Goal: Navigation & Orientation: Find specific page/section

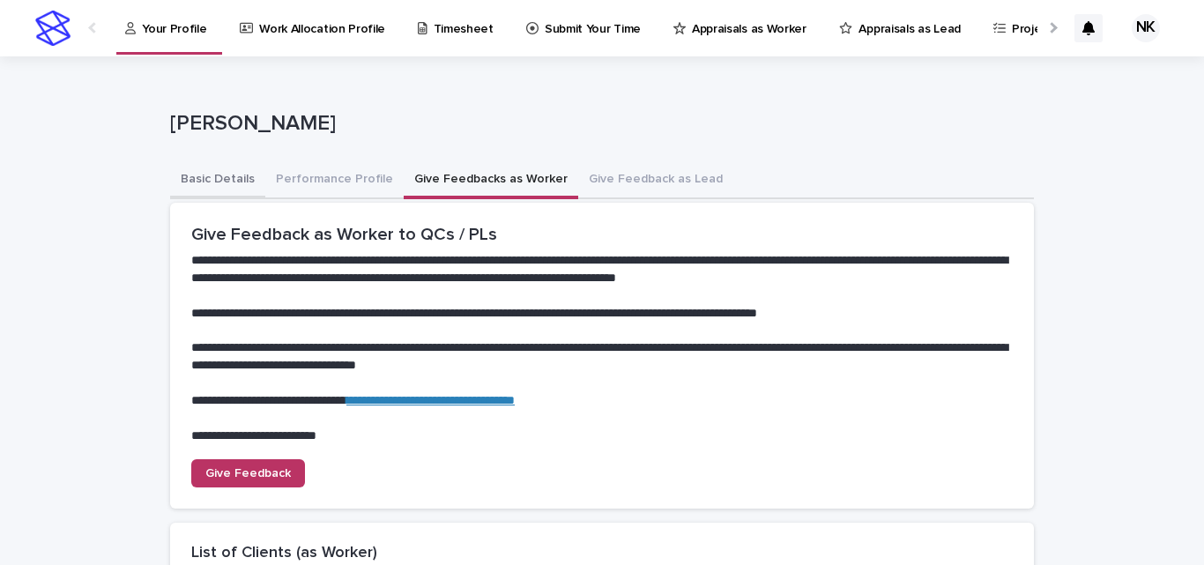
click at [208, 176] on button "Basic Details" at bounding box center [217, 180] width 95 height 37
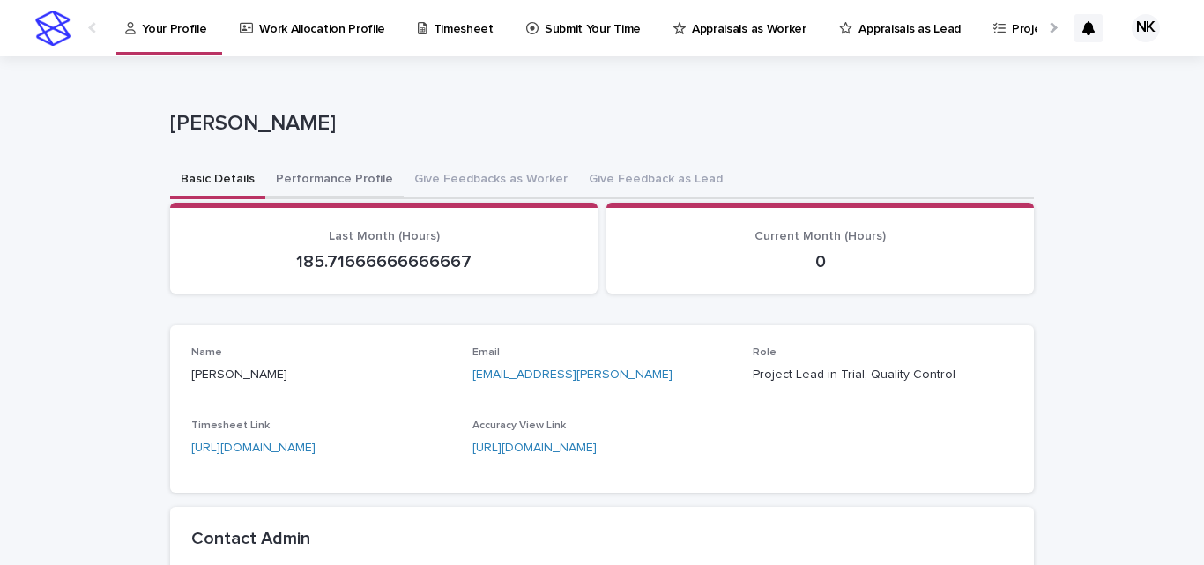
click at [310, 177] on button "Performance Profile" at bounding box center [334, 180] width 138 height 37
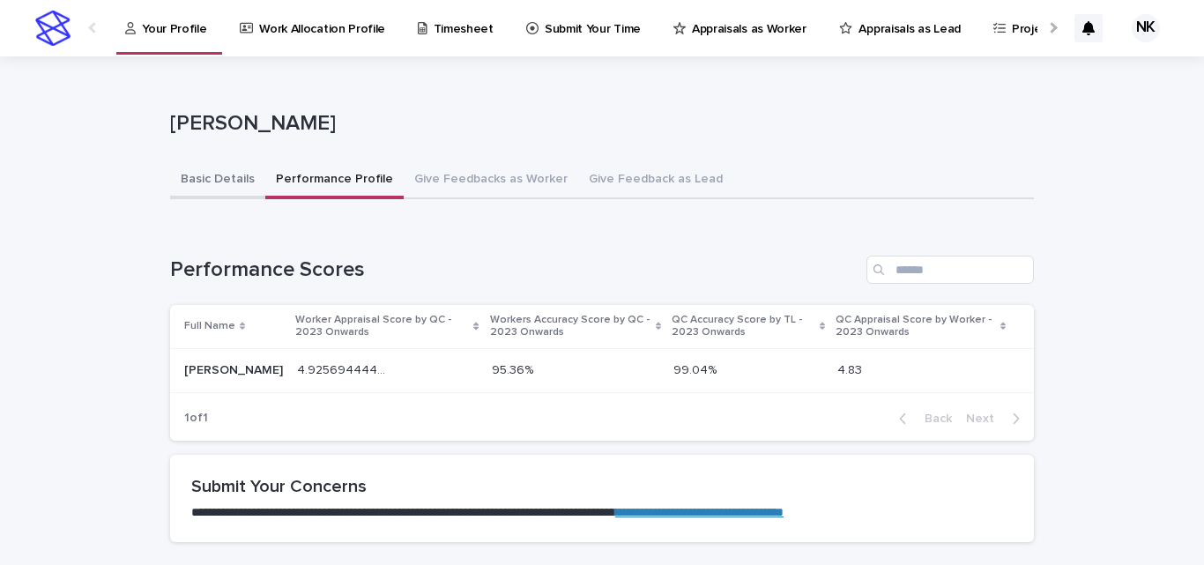
click at [202, 186] on button "Basic Details" at bounding box center [217, 180] width 95 height 37
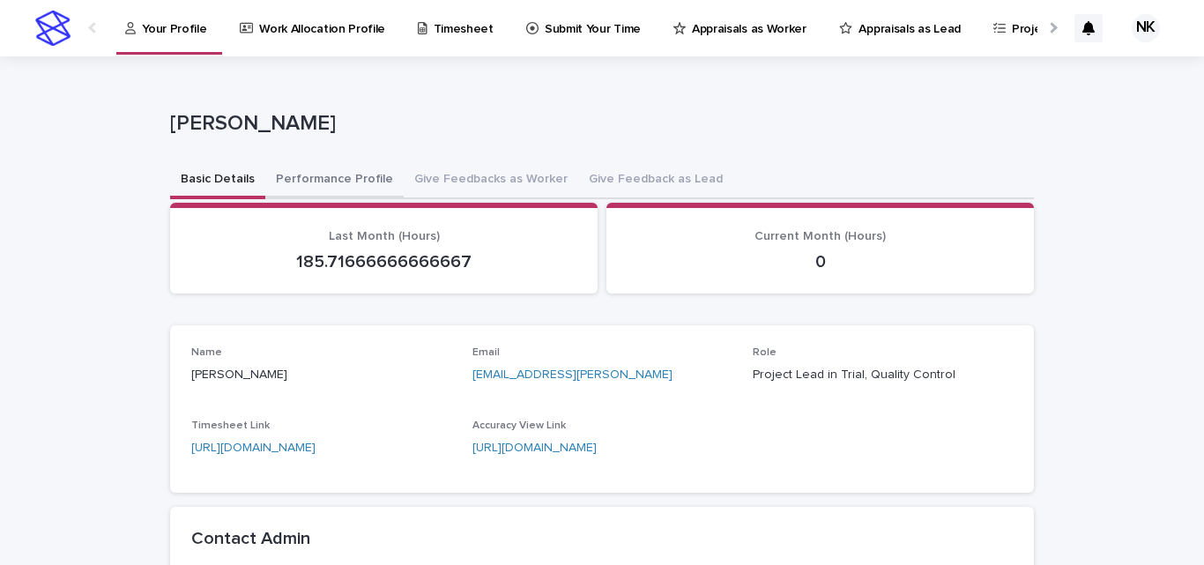
click at [319, 173] on button "Performance Profile" at bounding box center [334, 180] width 138 height 37
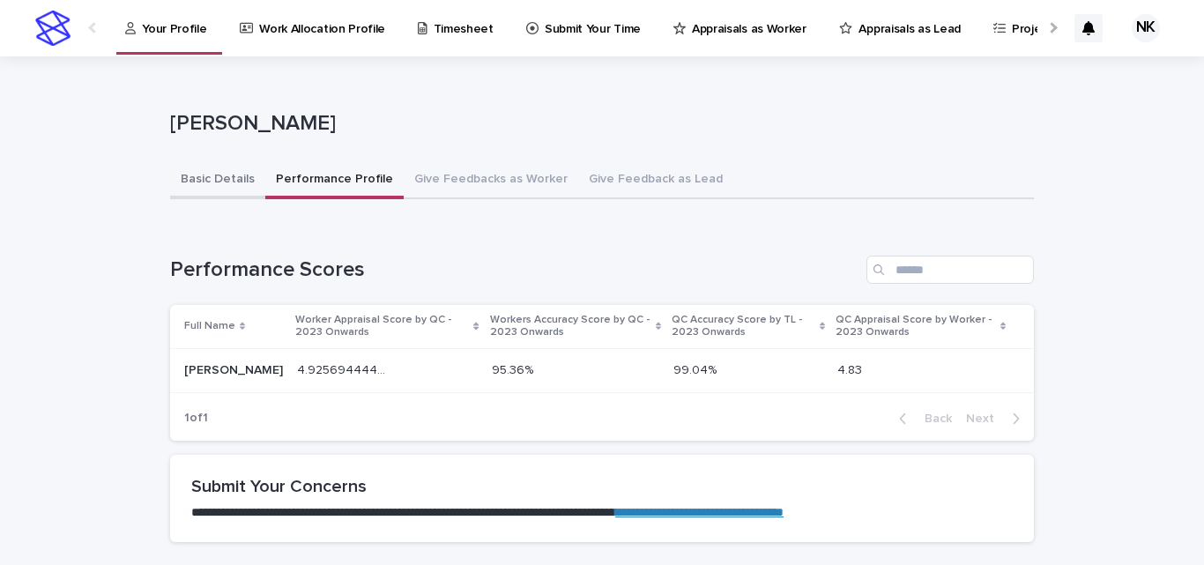
click at [246, 179] on button "Basic Details" at bounding box center [217, 180] width 95 height 37
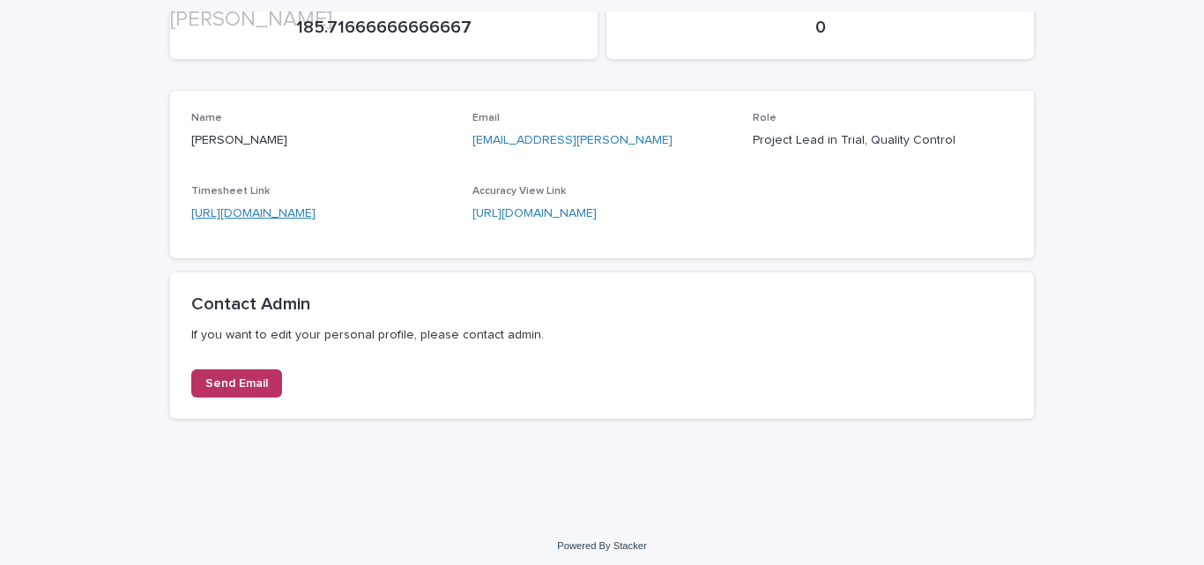
scroll to position [241, 0]
